Goal: Task Accomplishment & Management: Complete application form

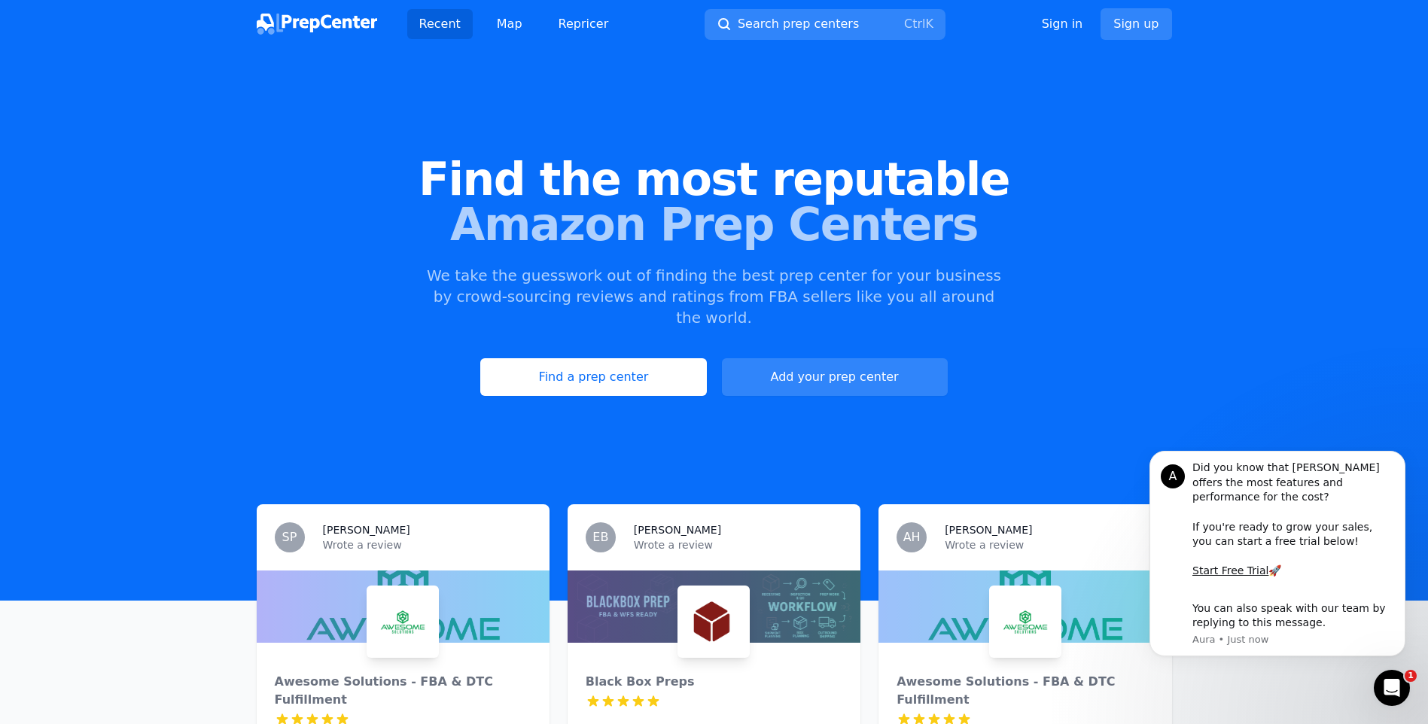
click at [291, 383] on div "Find the most reputable Amazon Prep Centers We take the guesswork out of findin…" at bounding box center [714, 276] width 1428 height 408
click at [896, 369] on link "Add your prep center" at bounding box center [835, 377] width 226 height 38
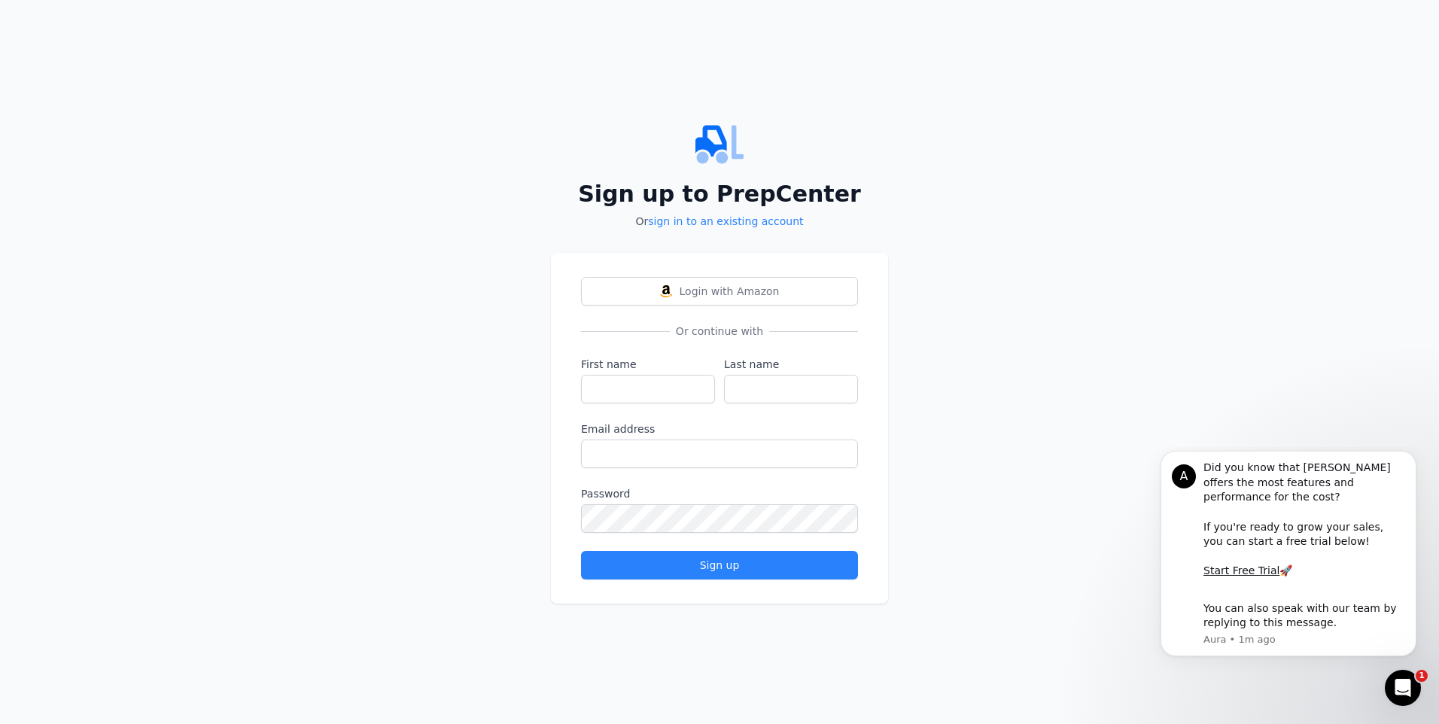
click at [865, 348] on div "Login with Amazon Or continue with First name Last name Email address Password …" at bounding box center [719, 428] width 337 height 351
click at [679, 395] on input "First name" at bounding box center [648, 389] width 134 height 29
type input "Rahbar"
type input "[PERSON_NAME]"
type input "[EMAIL_ADDRESS][DOMAIN_NAME]"
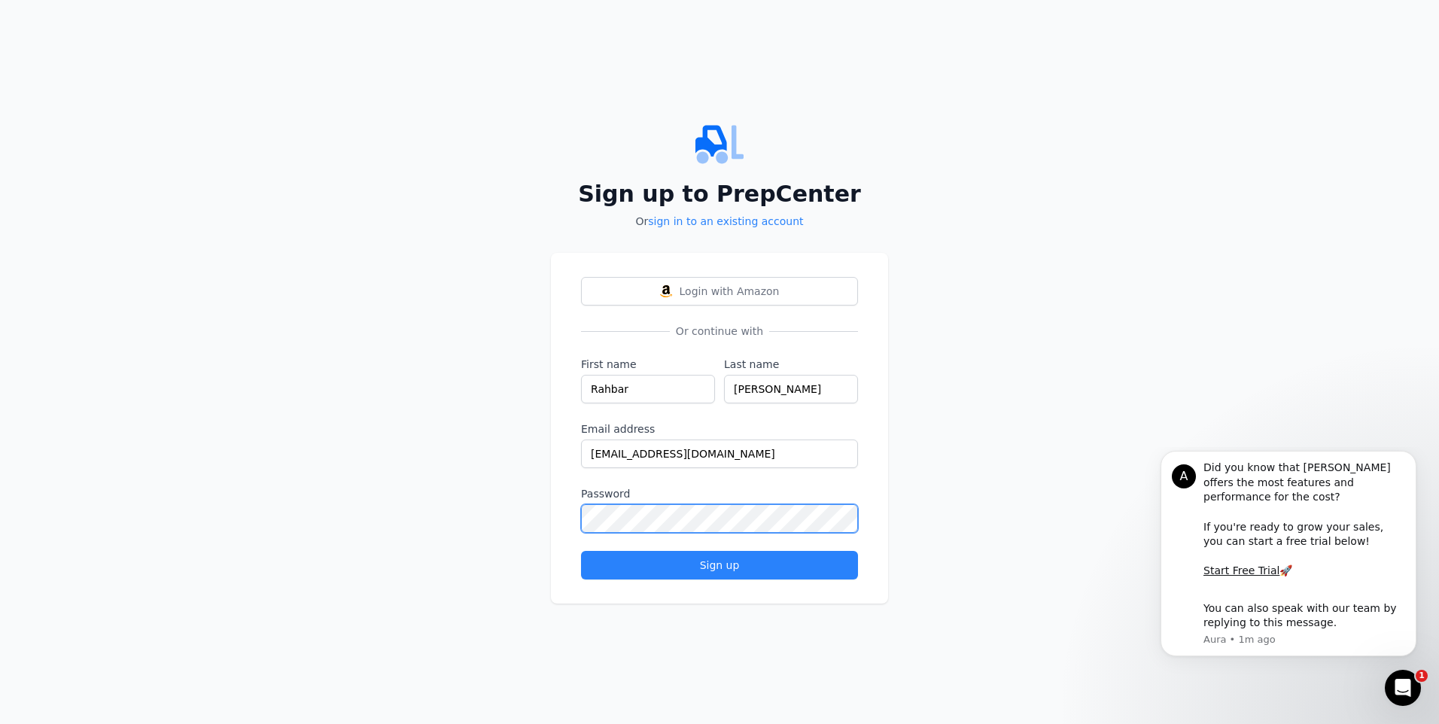
click at [581, 551] on button "Sign up" at bounding box center [719, 565] width 277 height 29
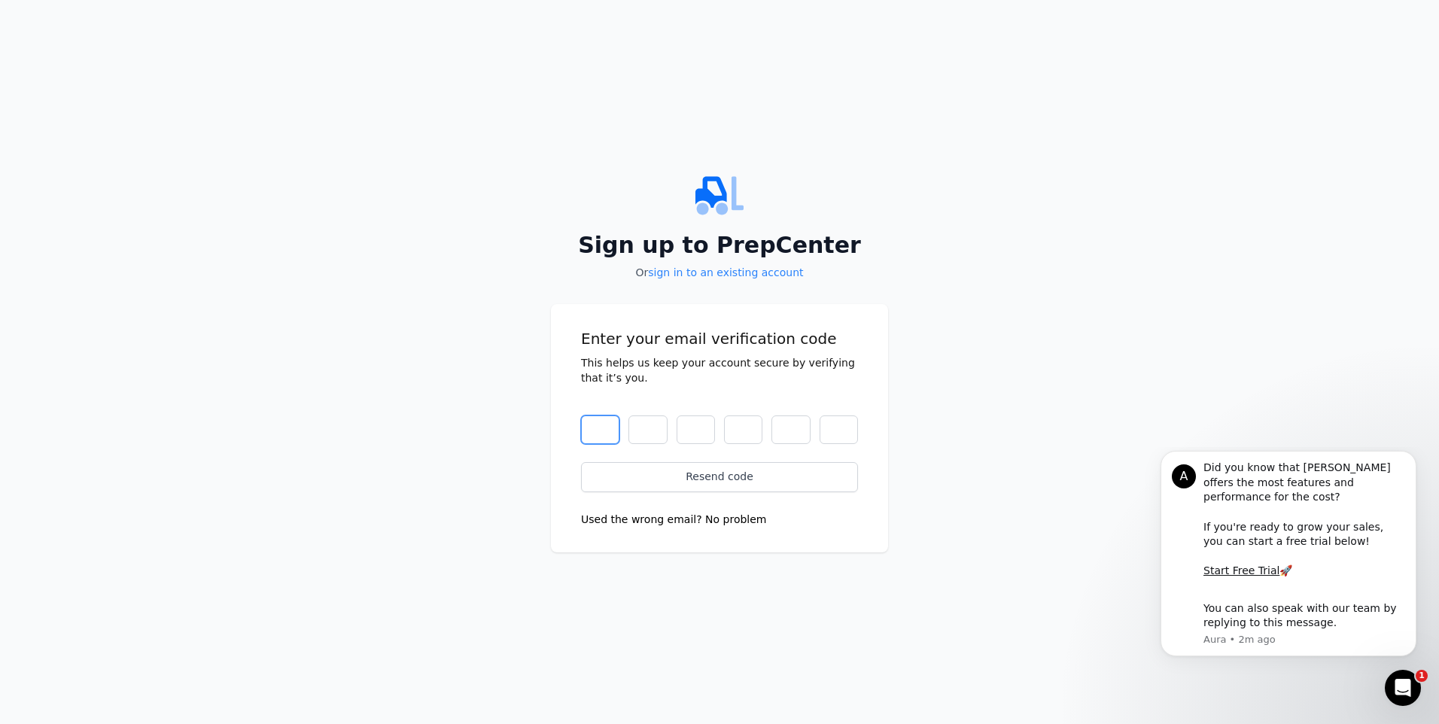
click at [589, 431] on input "text" at bounding box center [600, 429] width 38 height 29
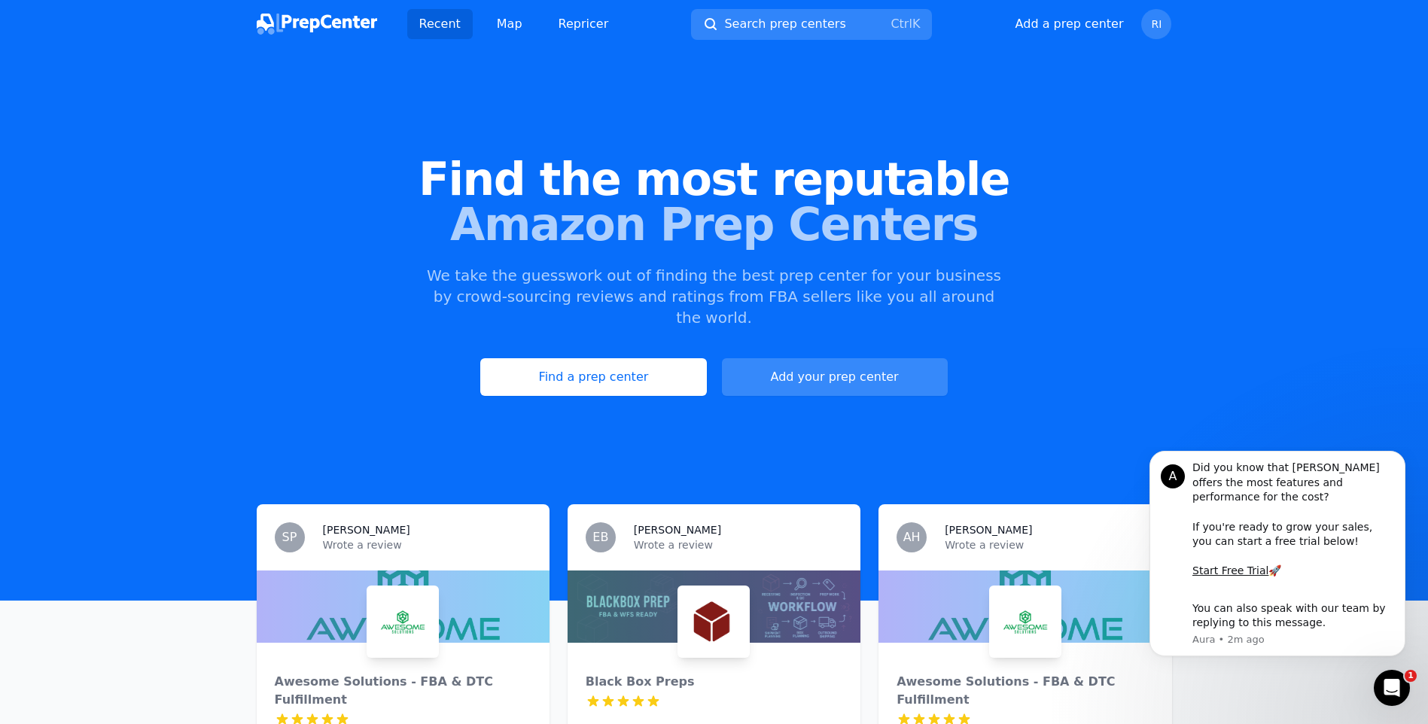
click at [869, 358] on button "Add your prep center" at bounding box center [835, 377] width 226 height 38
select select "US"
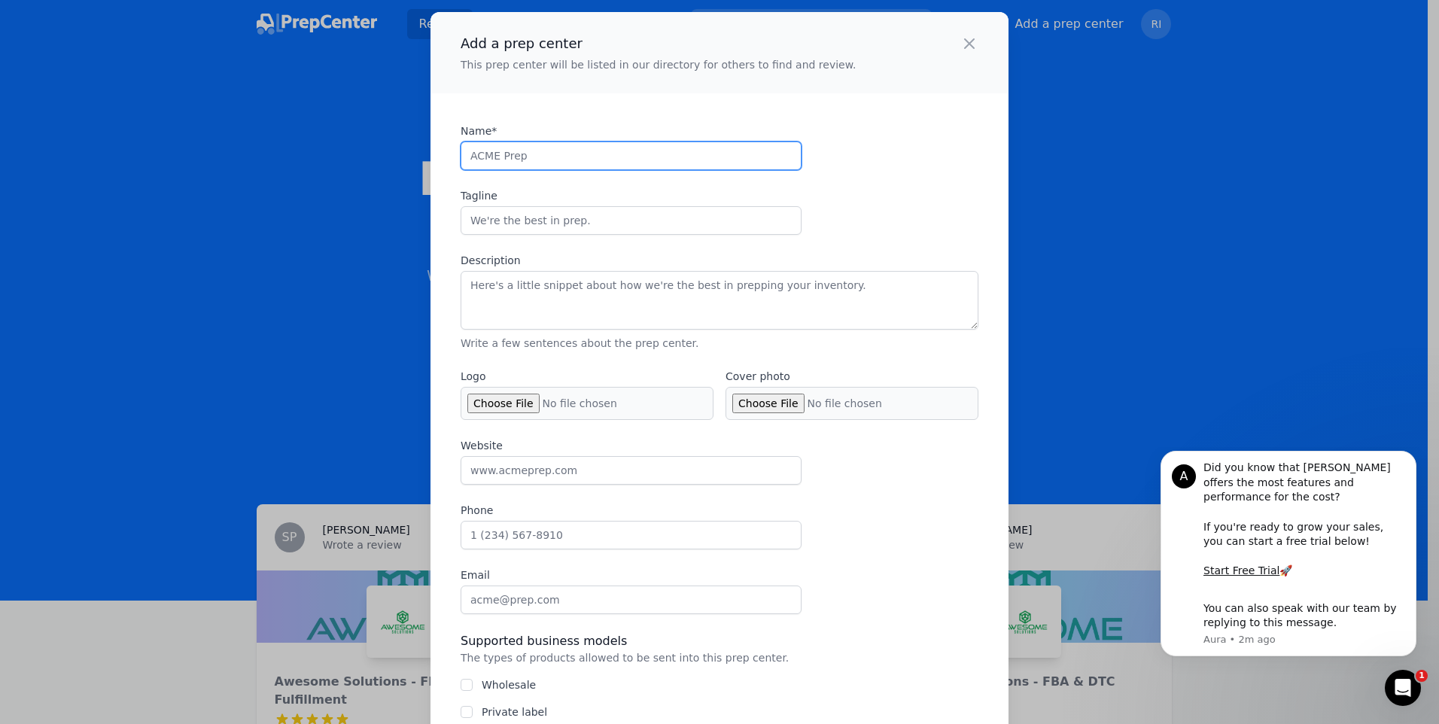
click at [485, 146] on input "Name*" at bounding box center [631, 155] width 341 height 29
type input "[GEOGRAPHIC_DATA]"
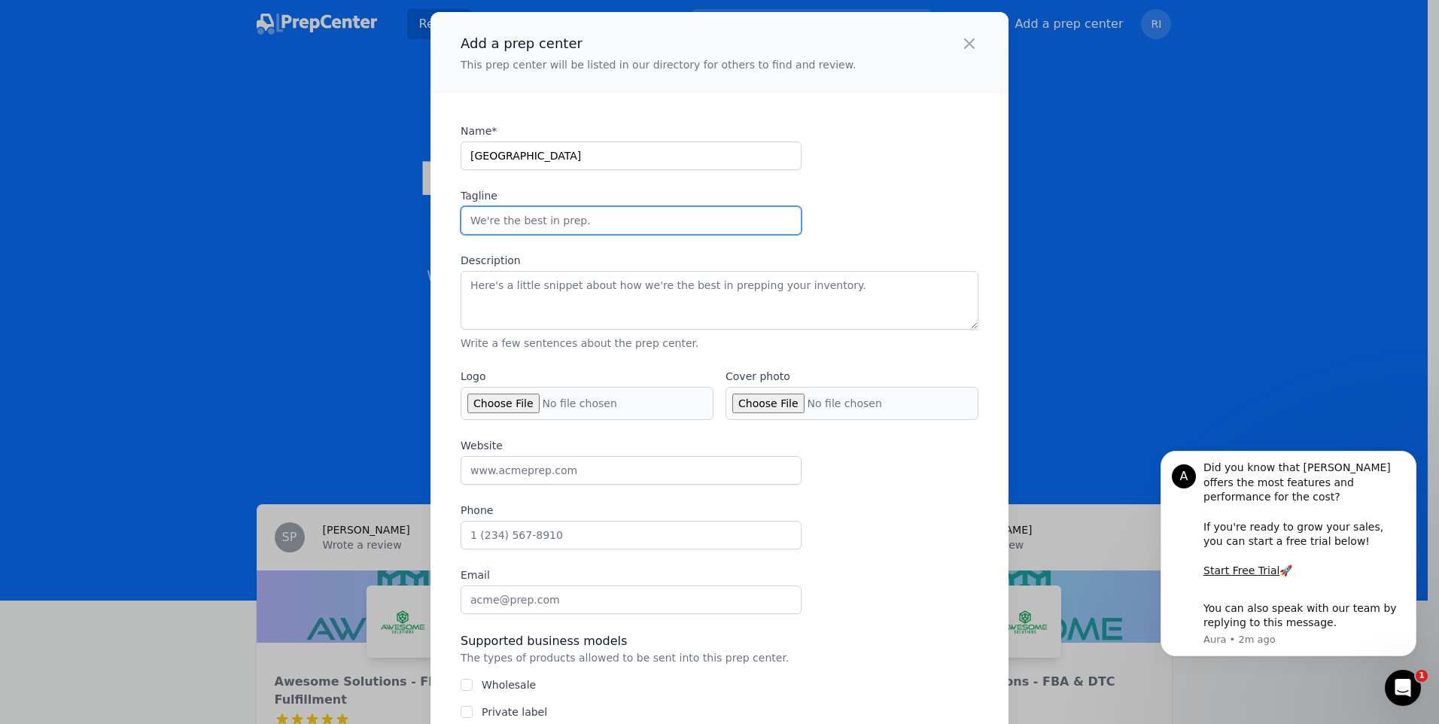
click at [734, 226] on input "Tagline" at bounding box center [631, 220] width 341 height 29
type input "Your One Stop Service Provider"
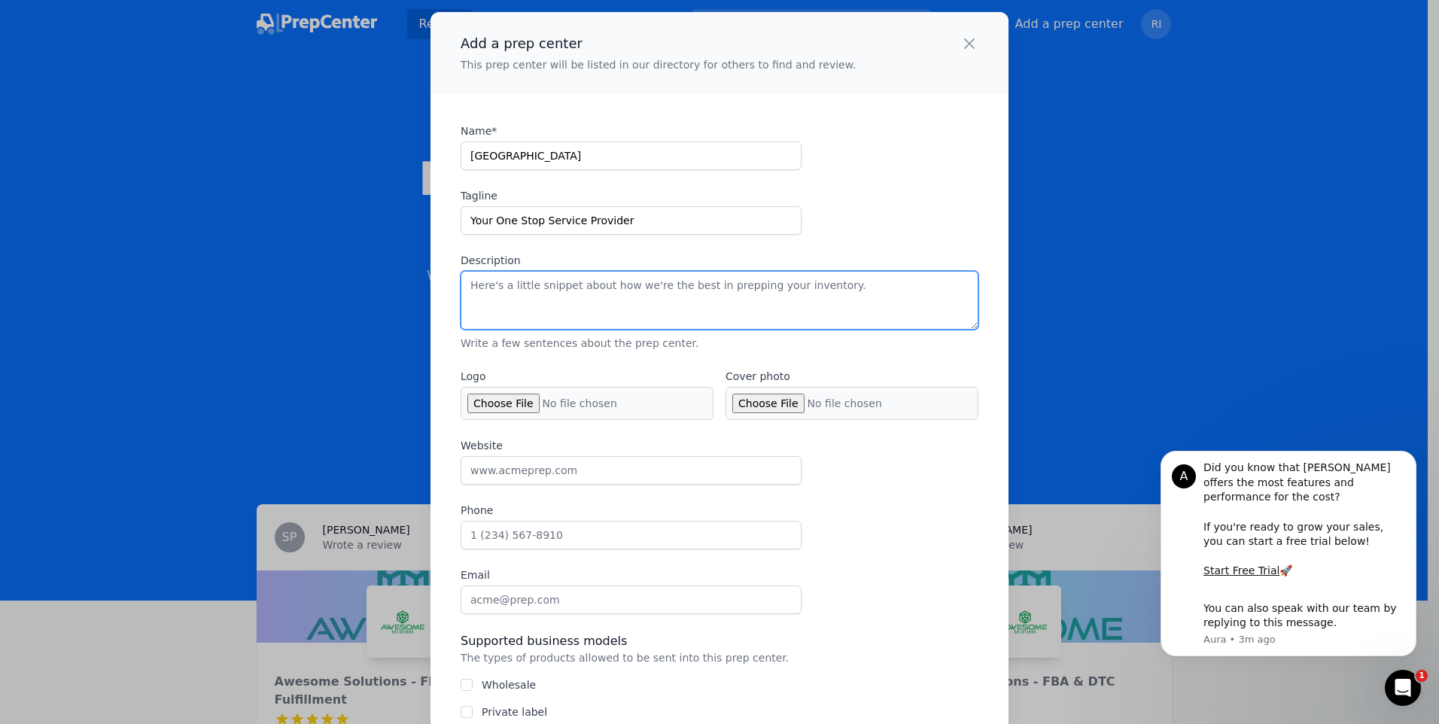
click at [601, 275] on textarea "Description" at bounding box center [720, 300] width 518 height 59
paste textarea "At [GEOGRAPHIC_DATA], we help eCommerce sellers with FBA Prep, FBM Fulfillment,…"
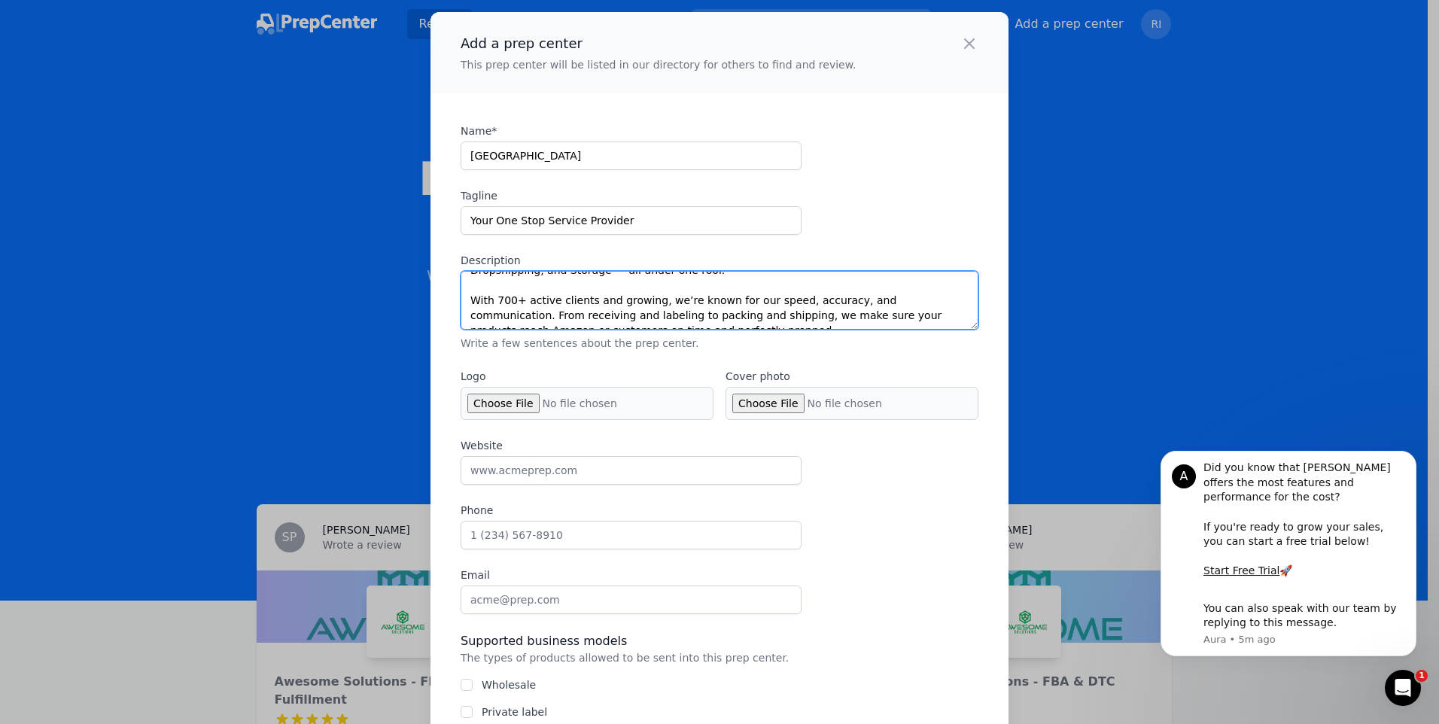
scroll to position [57, 0]
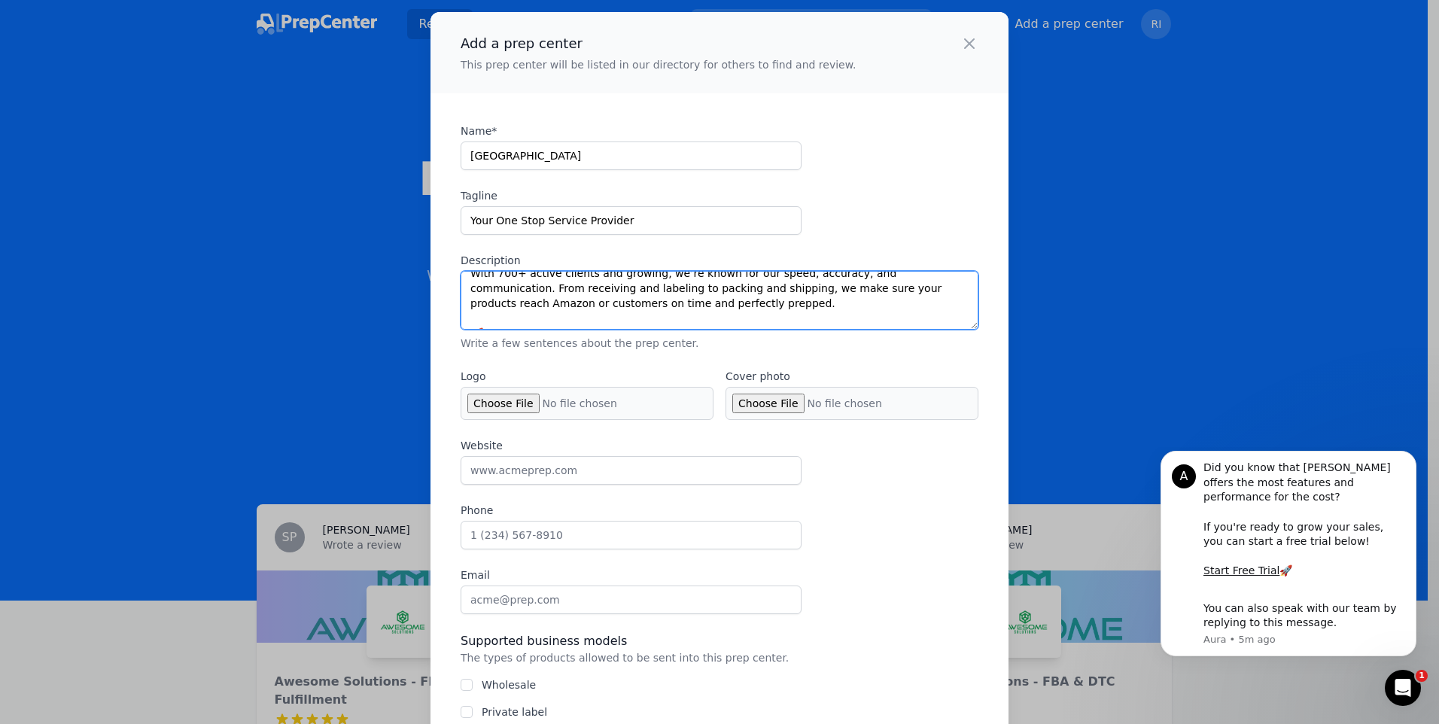
click at [505, 272] on textarea "At [GEOGRAPHIC_DATA], we help eCommerce sellers with FBA Prep, FBM Fulfillment,…" at bounding box center [720, 300] width 518 height 59
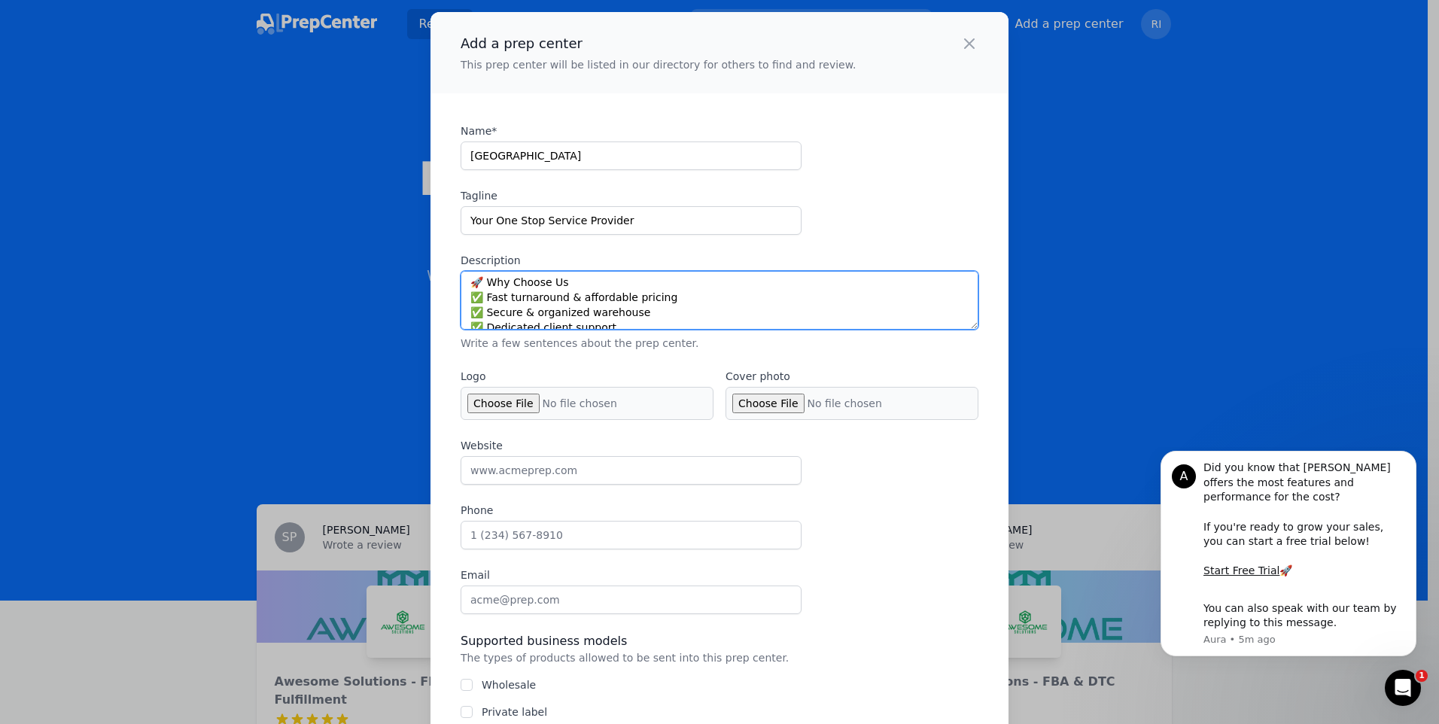
click at [482, 278] on textarea "At [GEOGRAPHIC_DATA], we help eCommerce sellers with FBA Prep, FBM Fulfillment,…" at bounding box center [720, 300] width 518 height 59
type textarea "At [GEOGRAPHIC_DATA], we help eCommerce sellers with FBA Prep, FBM Fulfillment,…"
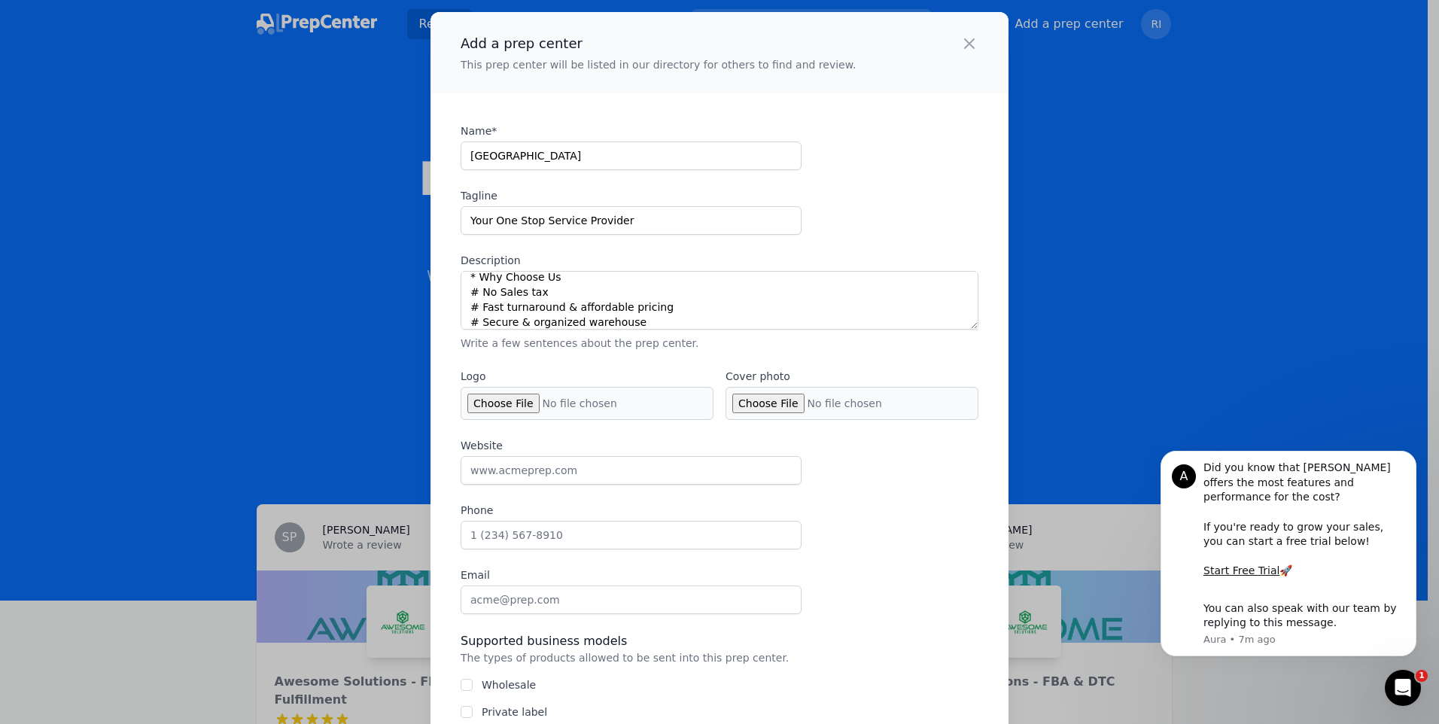
click at [580, 364] on div "Name* Sky Prep Center Tagline Your One Stop Service Provider Description At Sky…" at bounding box center [720, 555] width 518 height 865
